Goal: Information Seeking & Learning: Learn about a topic

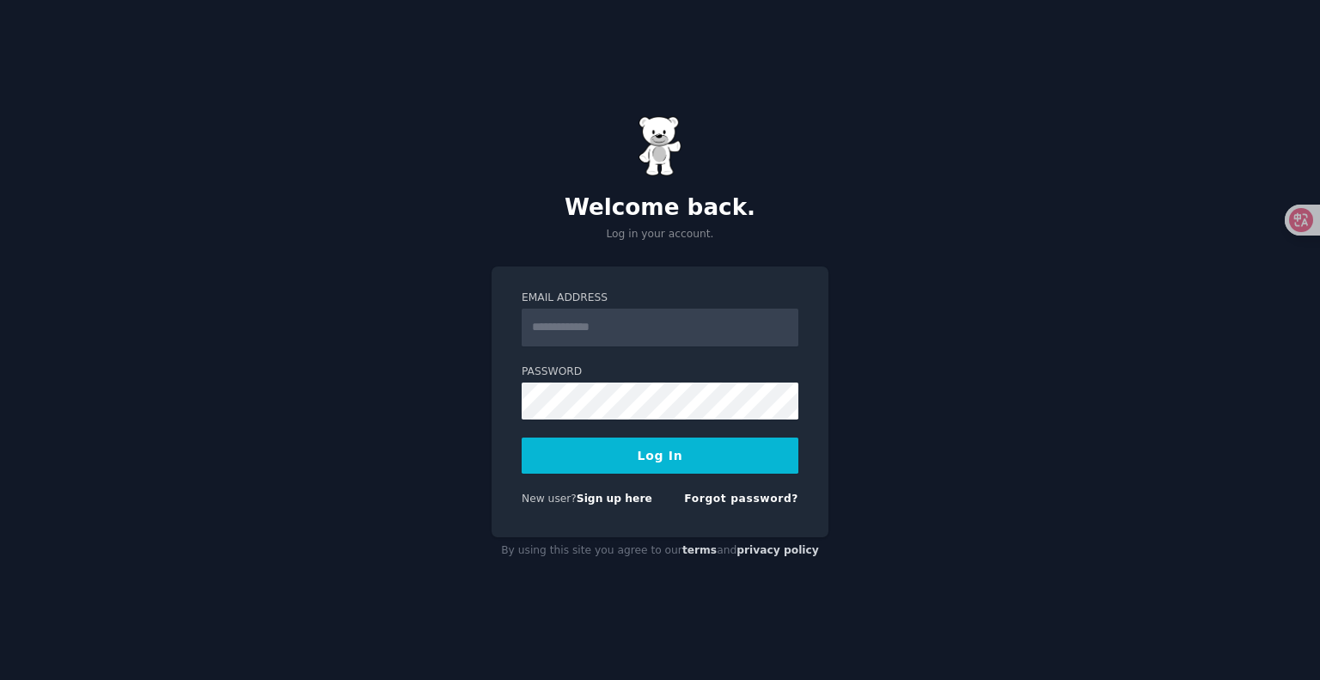
type input "**********"
click at [660, 460] on button "Log In" at bounding box center [660, 455] width 277 height 36
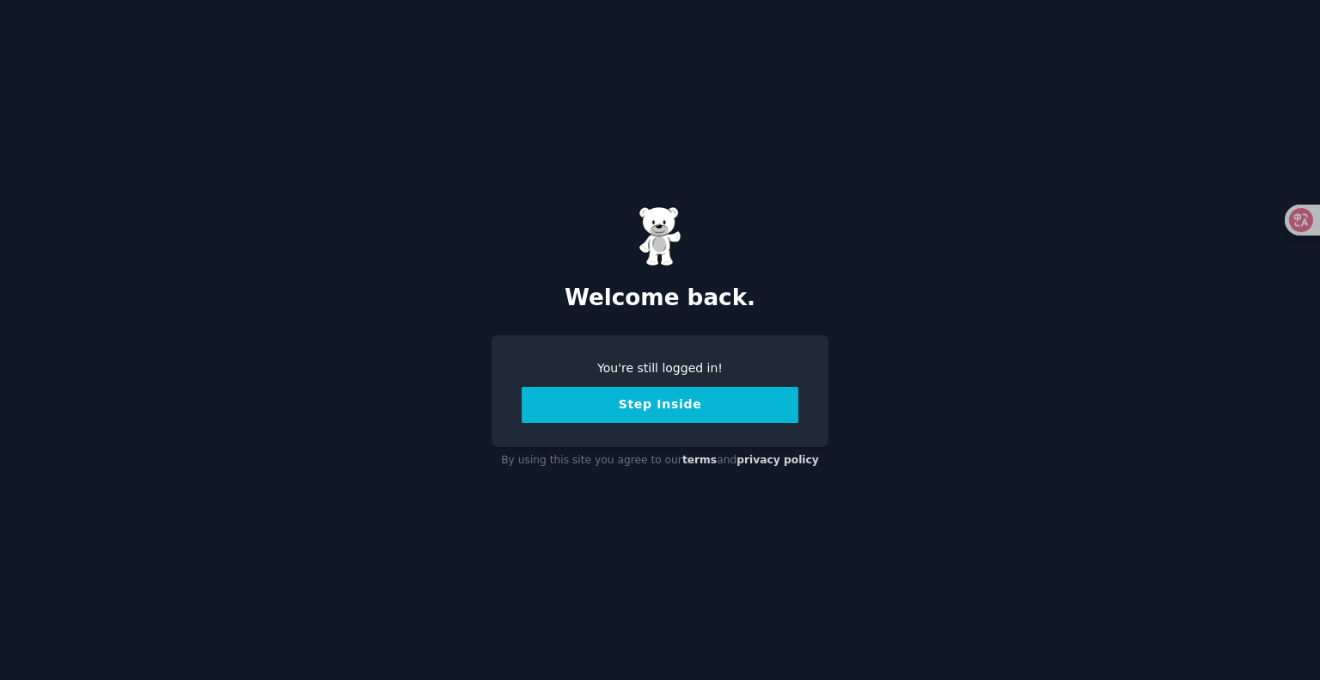
click at [684, 405] on button "Step Inside" at bounding box center [660, 405] width 277 height 36
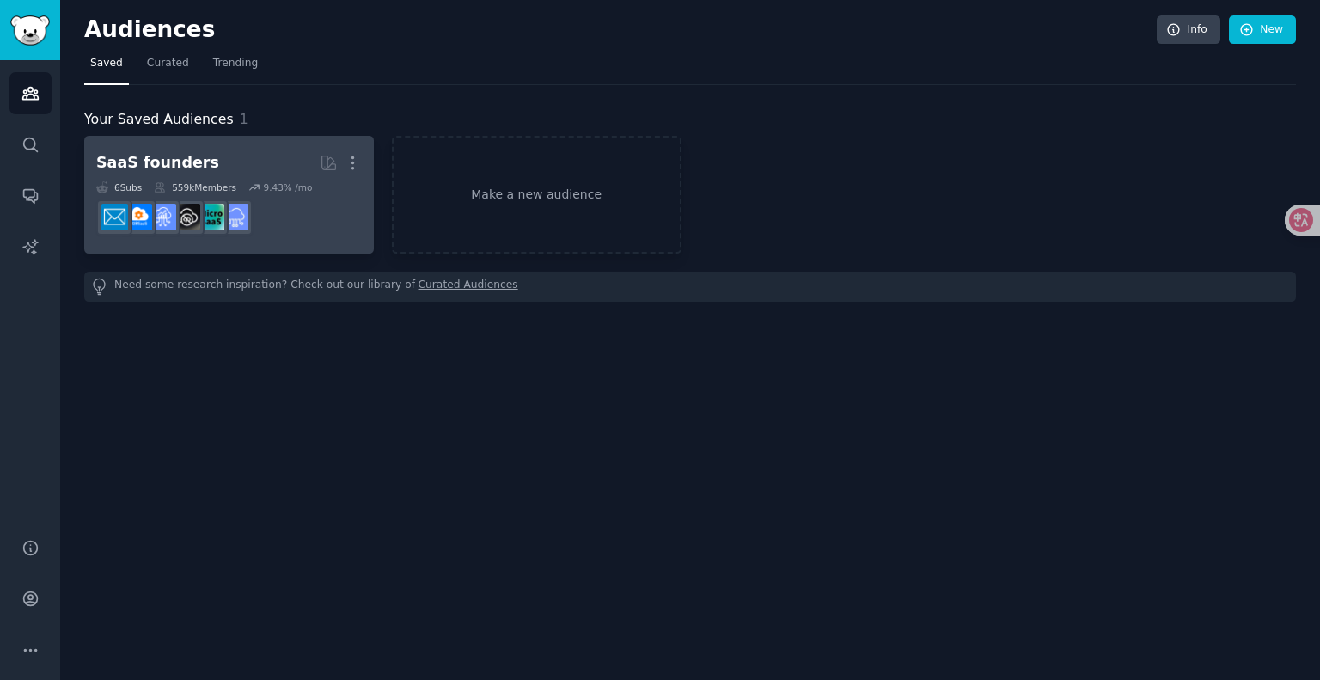
click at [231, 148] on h2 "SaaS founders More" at bounding box center [229, 163] width 266 height 30
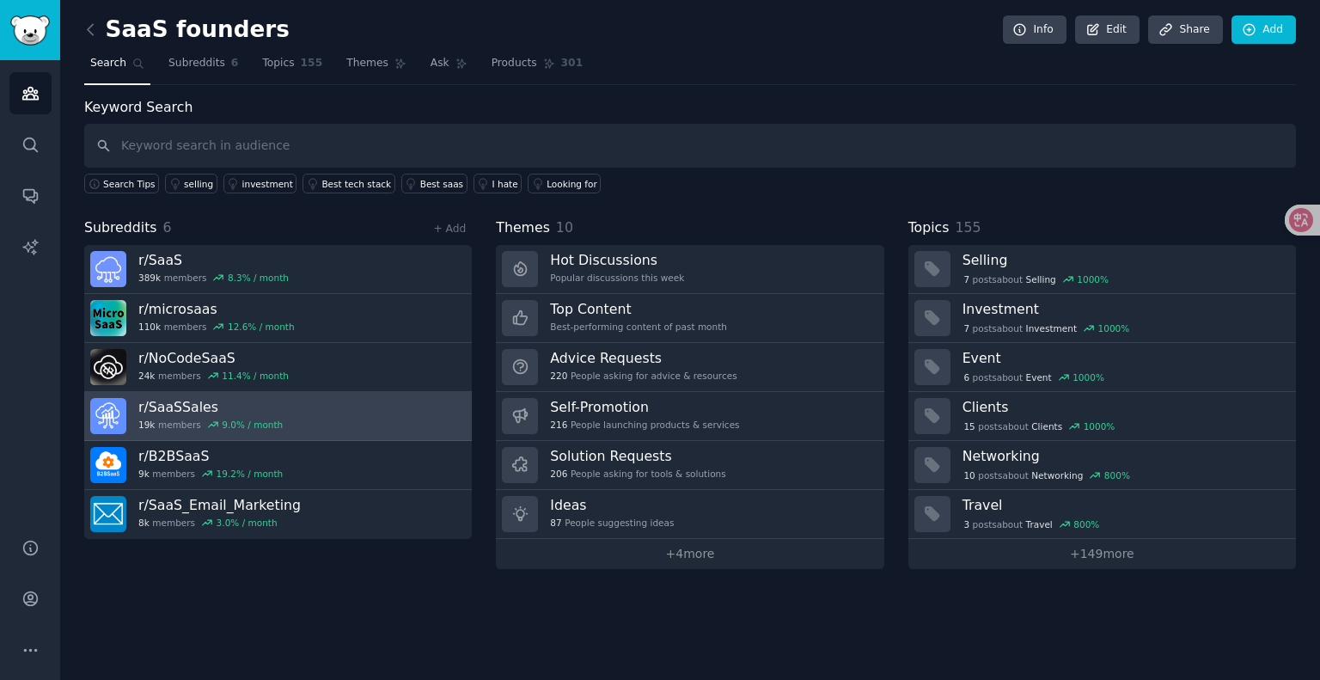
click at [344, 405] on link "r/ SaaSSales 19k members 9.0 % / month" at bounding box center [278, 416] width 388 height 49
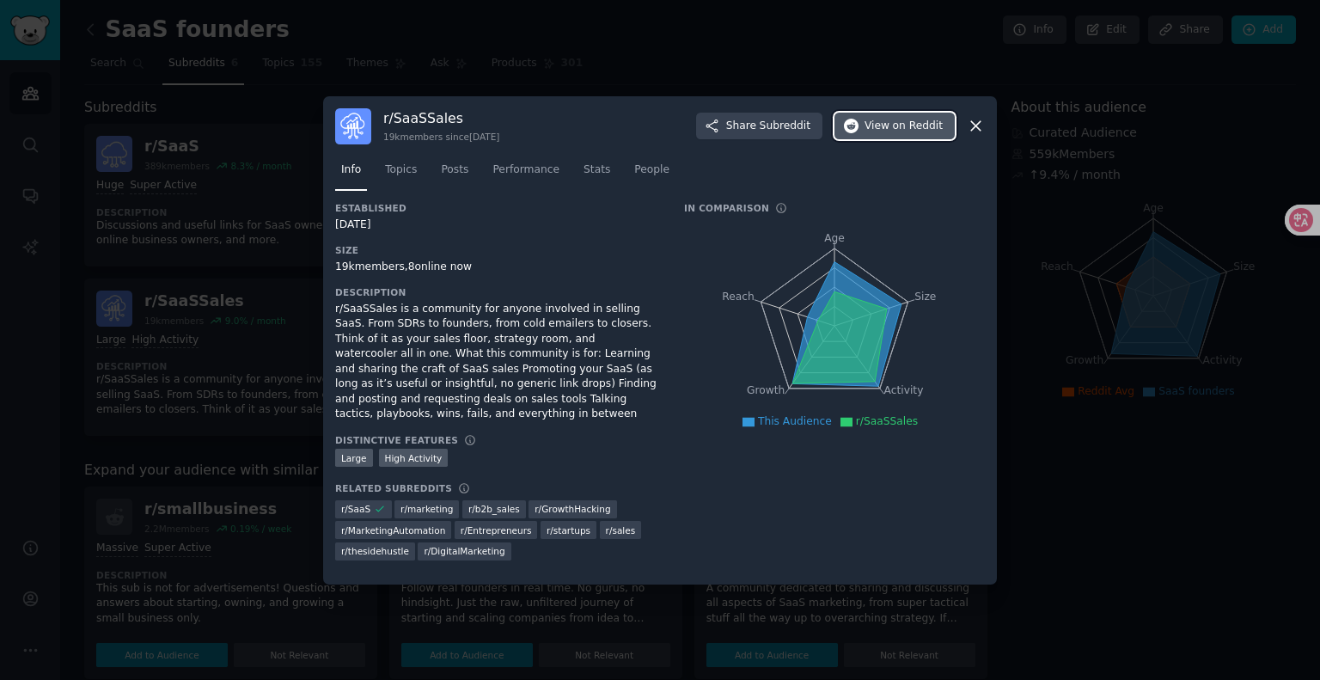
click at [877, 129] on span "View on Reddit" at bounding box center [903, 126] width 78 height 15
click at [973, 123] on icon at bounding box center [975, 125] width 9 height 9
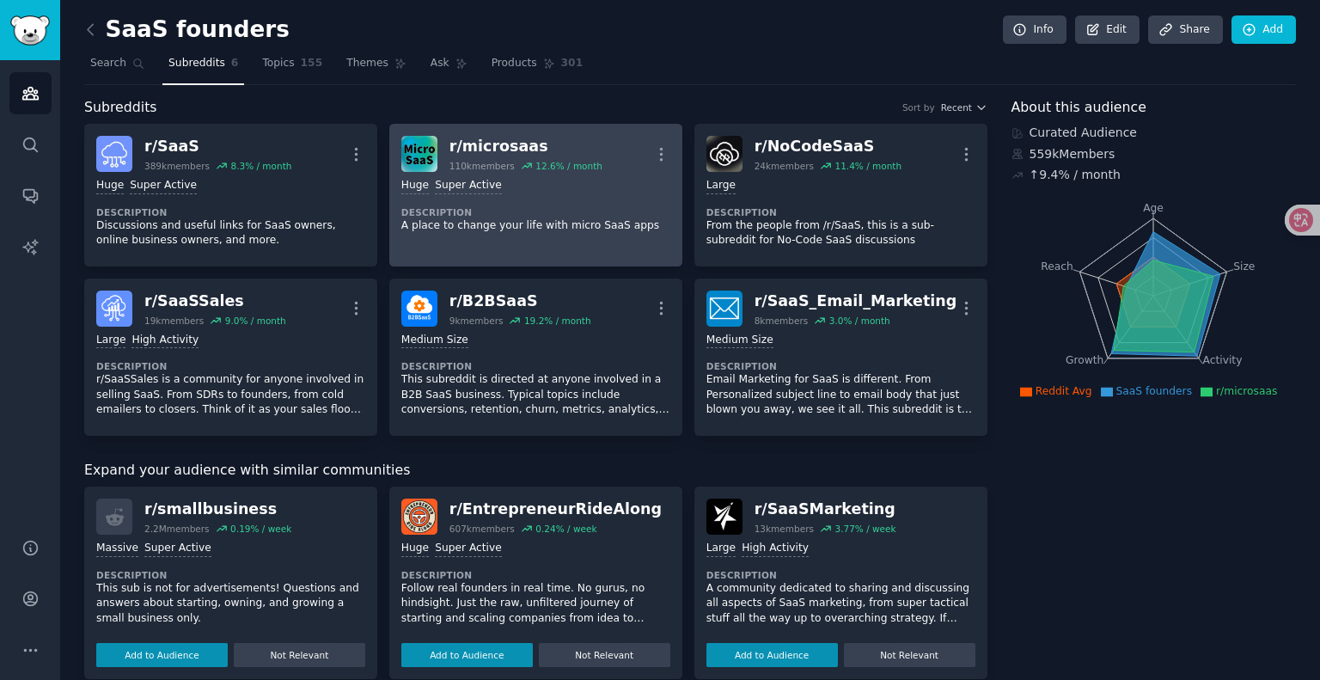
click at [513, 146] on div "r/ microsaas" at bounding box center [525, 146] width 153 height 21
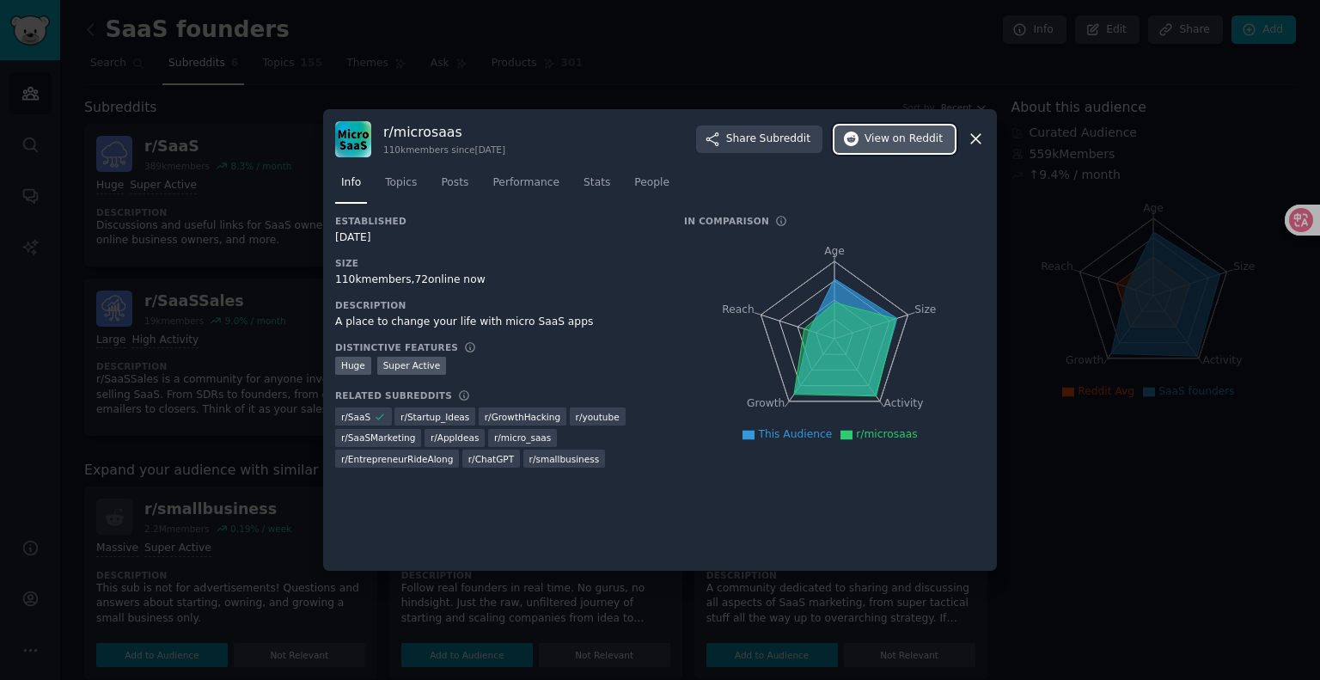
click at [883, 150] on button "View on Reddit" at bounding box center [894, 138] width 120 height 27
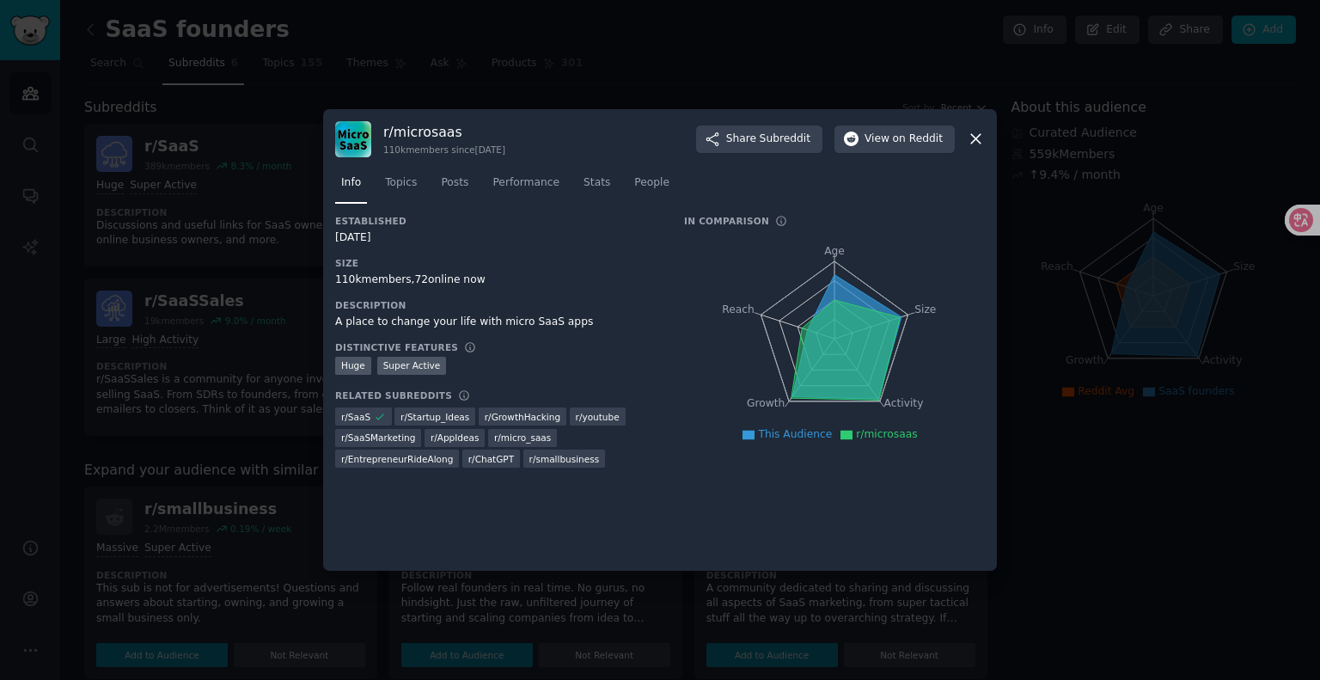
click at [536, 47] on div at bounding box center [660, 340] width 1320 height 680
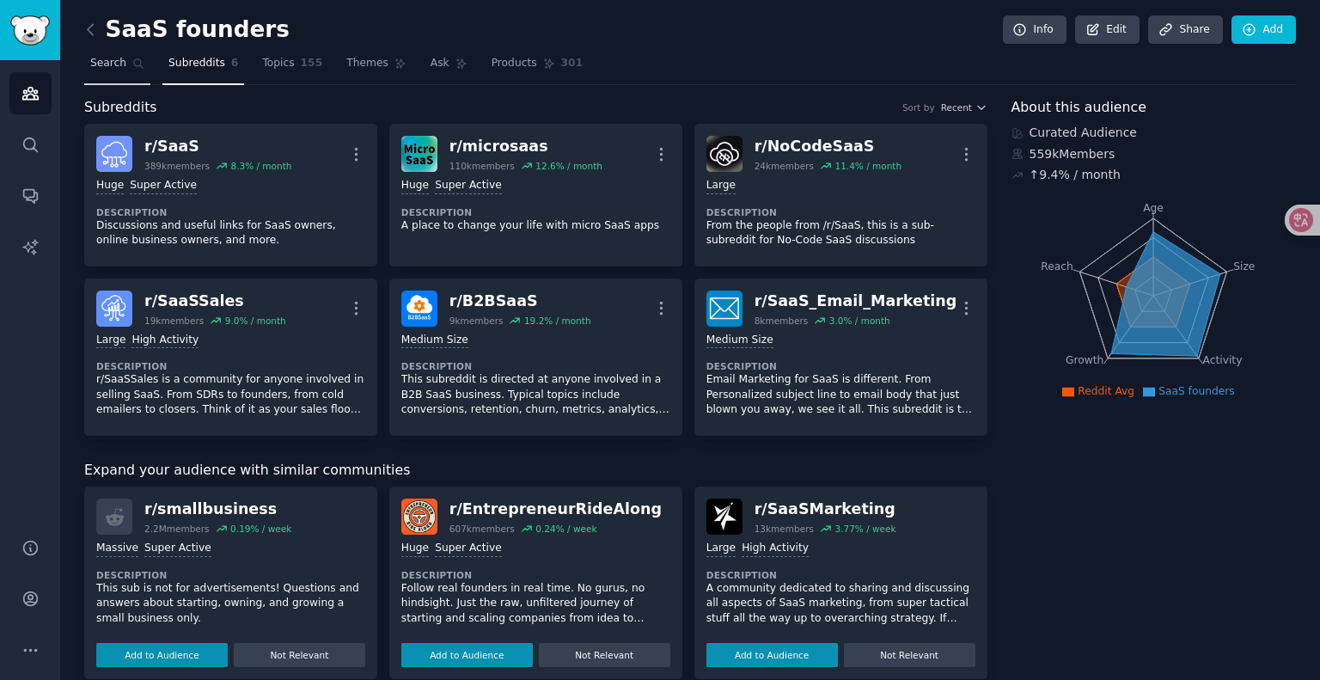
click at [115, 59] on span "Search" at bounding box center [108, 63] width 36 height 15
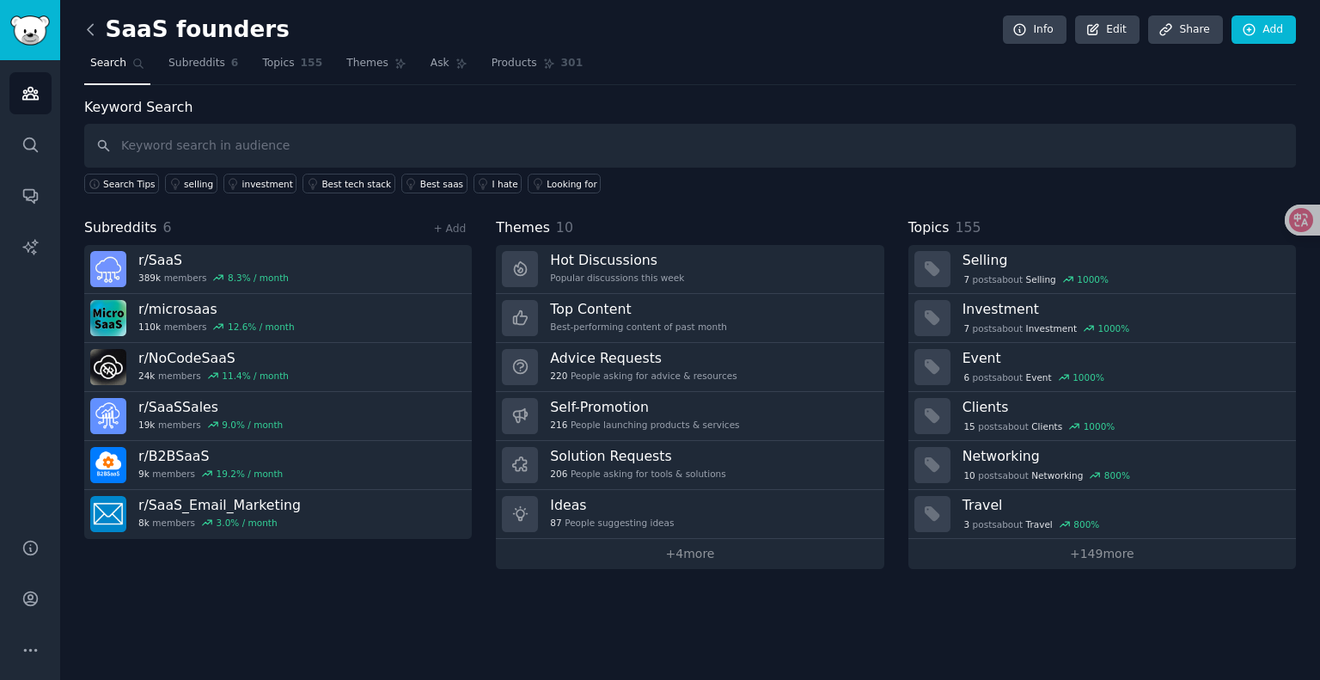
click at [91, 30] on icon at bounding box center [91, 30] width 18 height 18
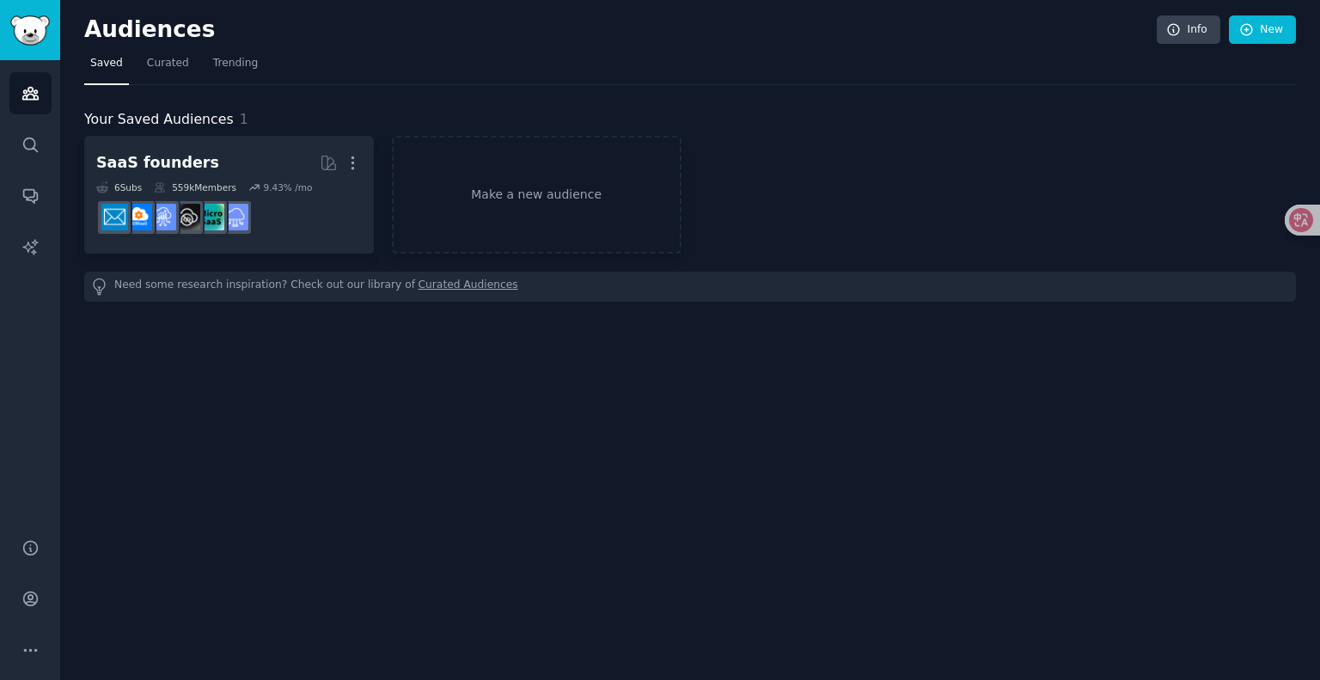
click at [120, 34] on h2 "Audiences" at bounding box center [620, 29] width 1072 height 27
click at [1292, 223] on icon at bounding box center [1288, 220] width 15 height 14
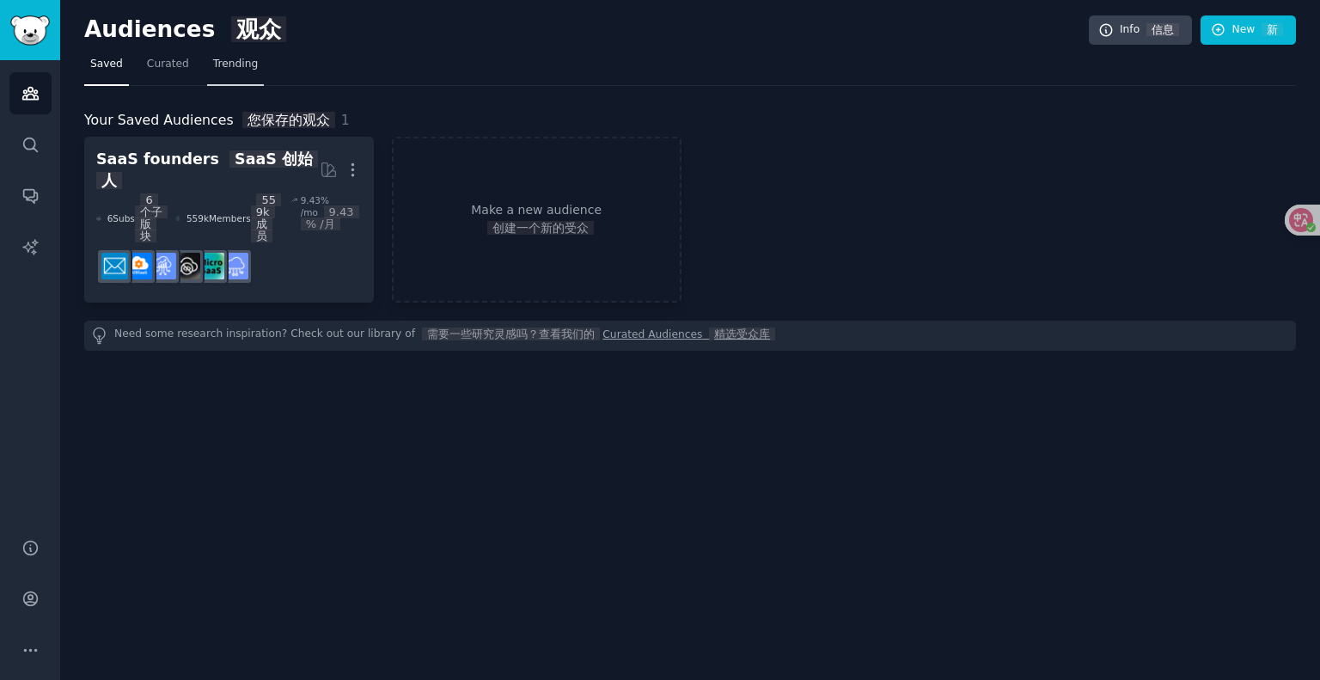
click at [223, 64] on span "Trending" at bounding box center [235, 64] width 45 height 15
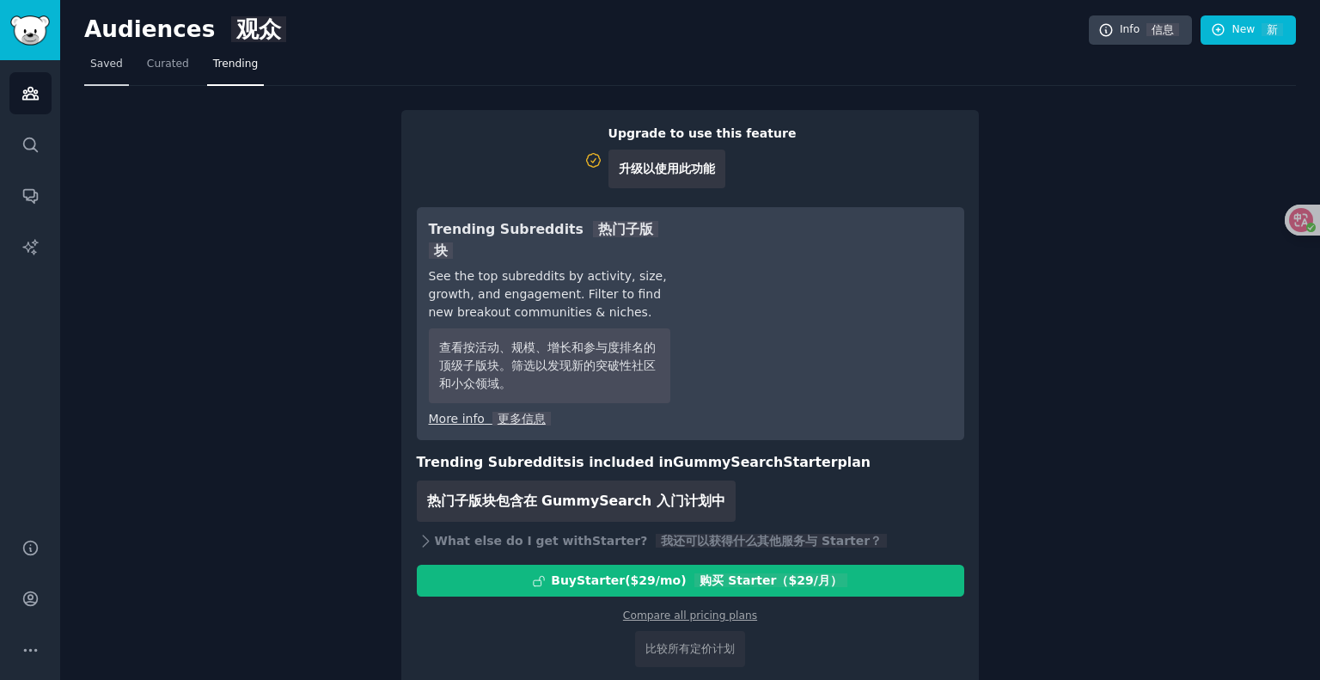
click at [96, 63] on span "Saved" at bounding box center [106, 64] width 33 height 15
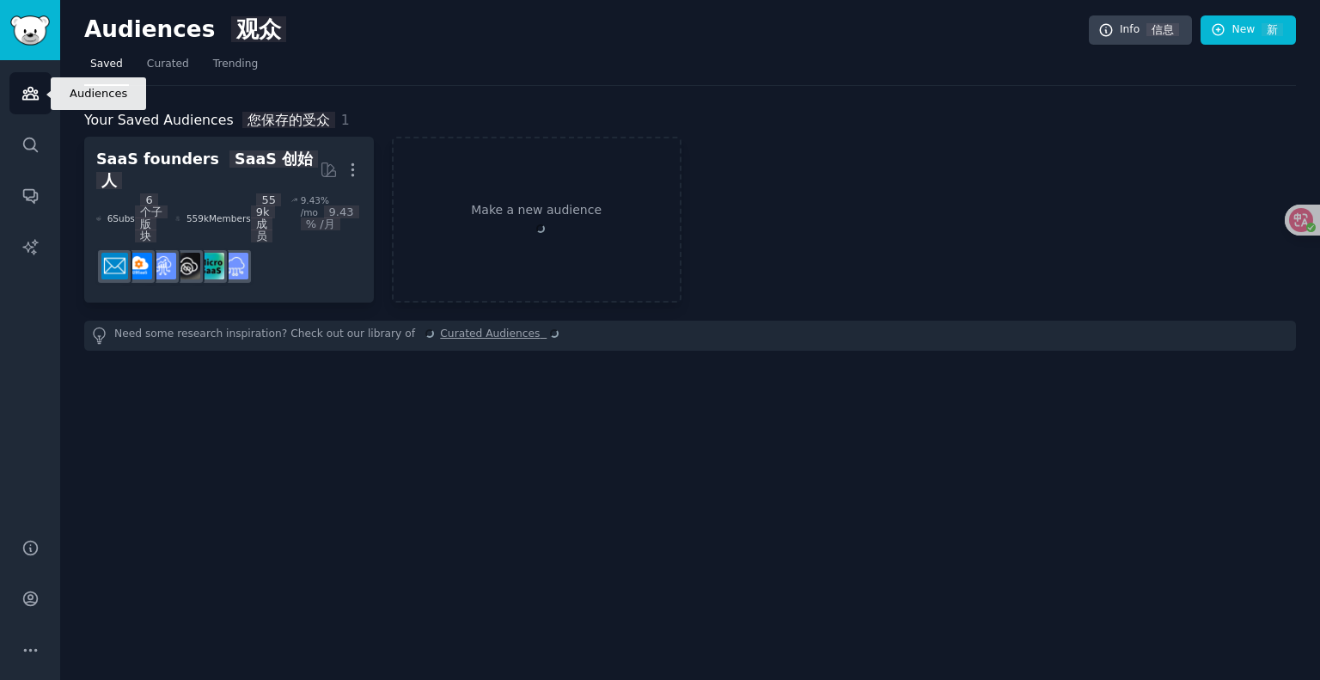
click at [33, 99] on icon "Sidebar" at bounding box center [29, 94] width 15 height 12
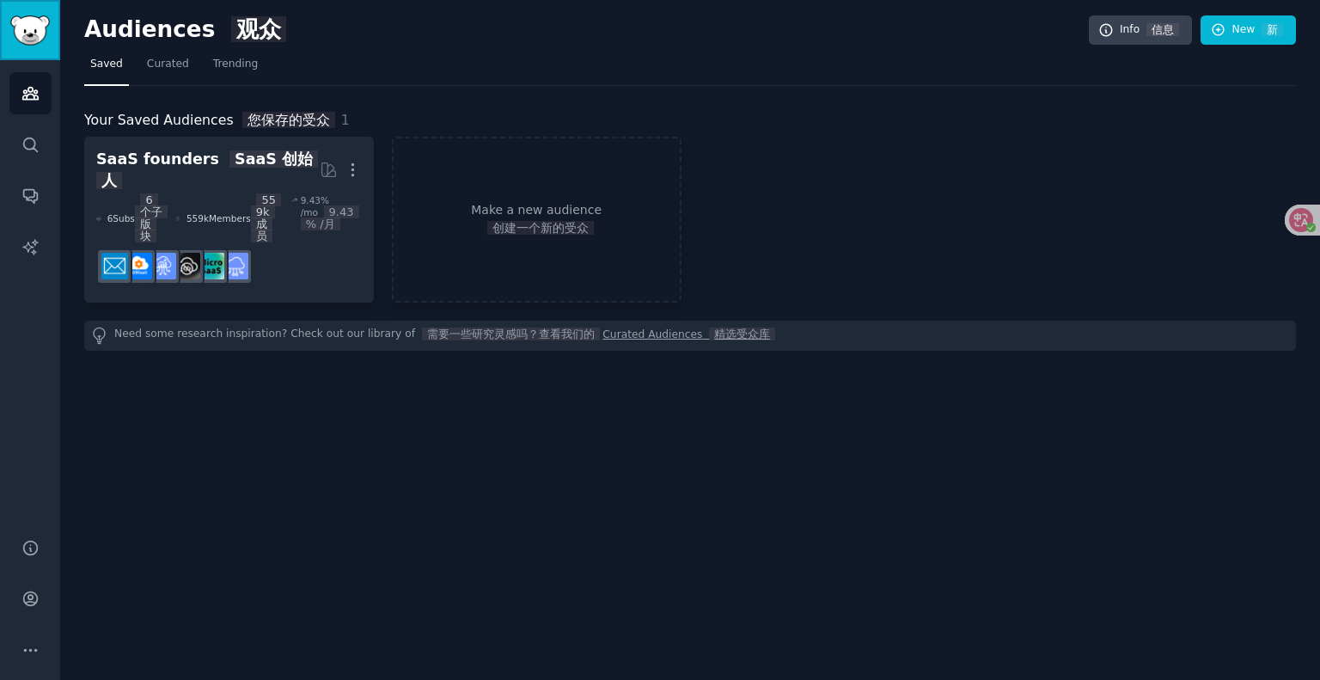
click at [30, 34] on img "Sidebar" at bounding box center [30, 30] width 40 height 30
click at [31, 33] on img "Sidebar" at bounding box center [30, 30] width 40 height 30
click at [38, 249] on icon "Sidebar" at bounding box center [30, 247] width 18 height 18
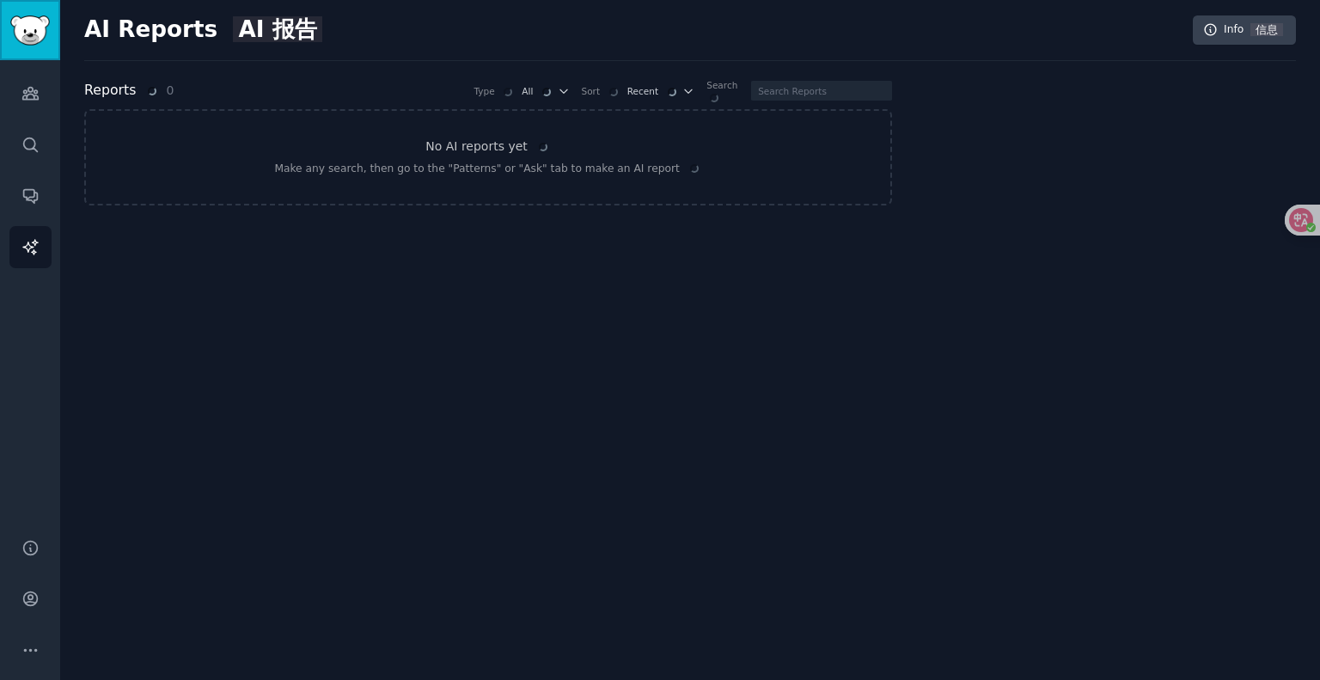
click at [35, 52] on link "Sidebar" at bounding box center [30, 30] width 60 height 60
